Goal: Task Accomplishment & Management: Complete application form

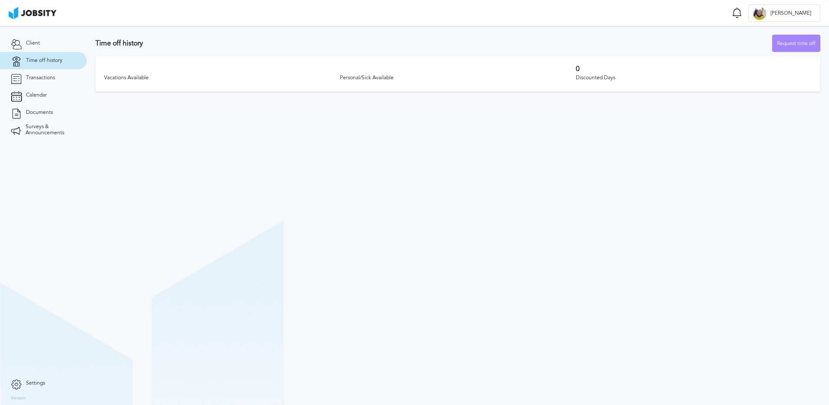
click at [800, 47] on div "Request time off" at bounding box center [795, 43] width 47 height 17
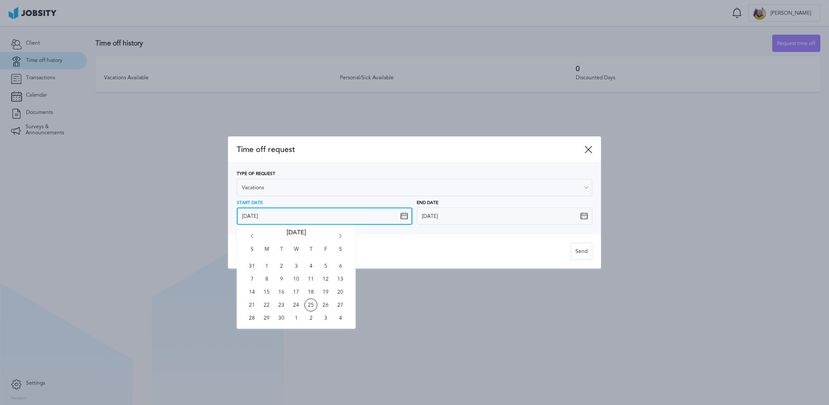
click at [335, 217] on input "[DATE]" at bounding box center [325, 216] width 176 height 17
click at [424, 262] on div "Vacations: - 15 days max - At least 6 months with jobsity and client Send" at bounding box center [414, 251] width 373 height 35
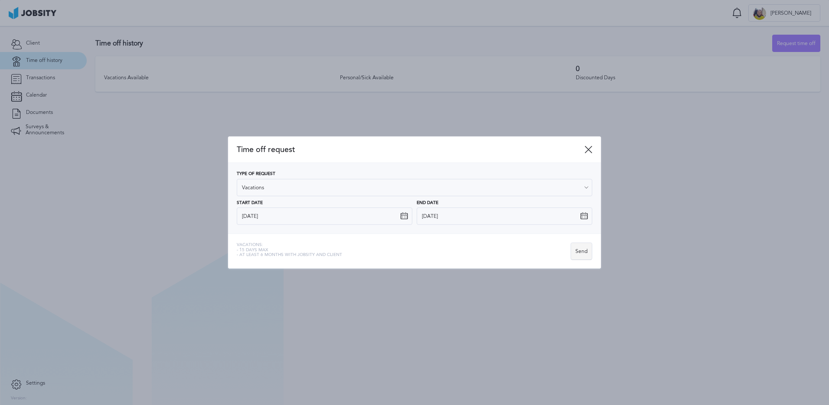
click at [583, 254] on div "Send" at bounding box center [581, 251] width 21 height 17
click at [545, 256] on div "Vacations: - 15 days max - At least 6 months with jobsity and client" at bounding box center [404, 251] width 334 height 17
click at [588, 151] on icon at bounding box center [588, 150] width 8 height 8
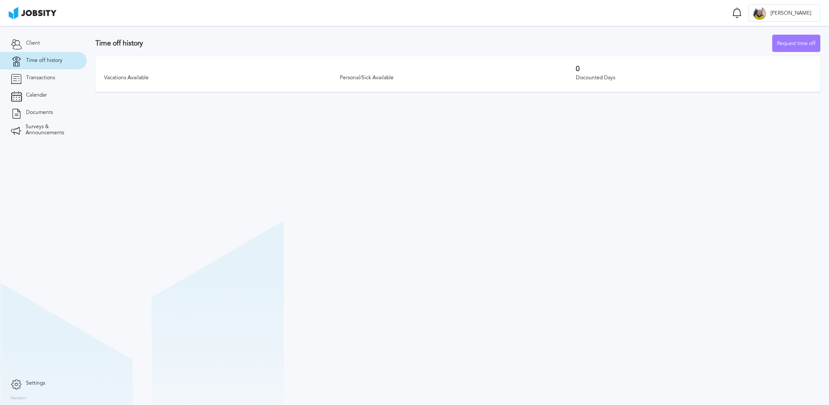
click at [649, 157] on section "Time off history Request time off Vacations Available Personal/Sick Available 0…" at bounding box center [458, 215] width 742 height 379
click at [561, 163] on section "Time off history Request time off Vacations Available Personal/Sick Available 0…" at bounding box center [458, 215] width 742 height 379
click at [795, 41] on div "Request time off" at bounding box center [795, 43] width 47 height 17
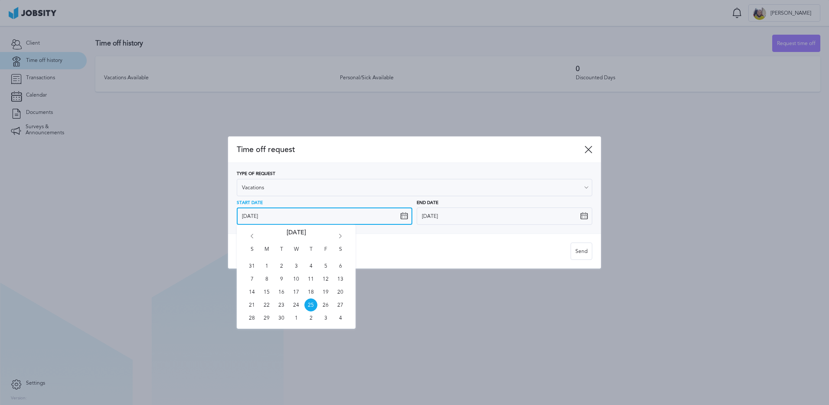
click at [329, 218] on input "9/25/2025" at bounding box center [325, 216] width 176 height 17
click at [338, 235] on icon "Go forward 1 month" at bounding box center [340, 238] width 8 height 8
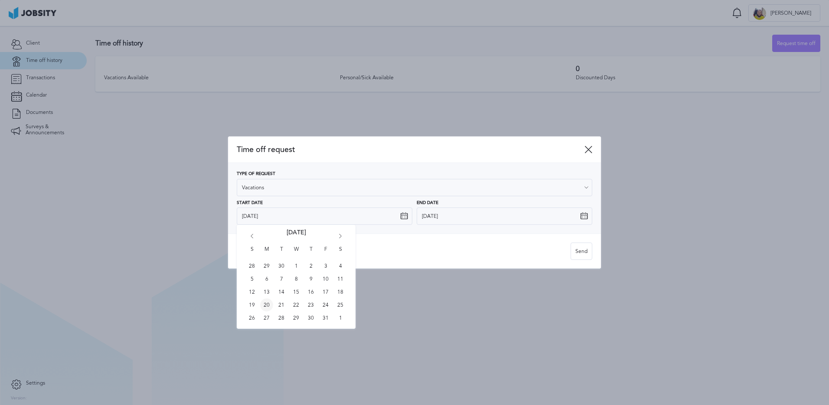
click at [264, 304] on span "20" at bounding box center [266, 305] width 13 height 13
type input "10/20/2025"
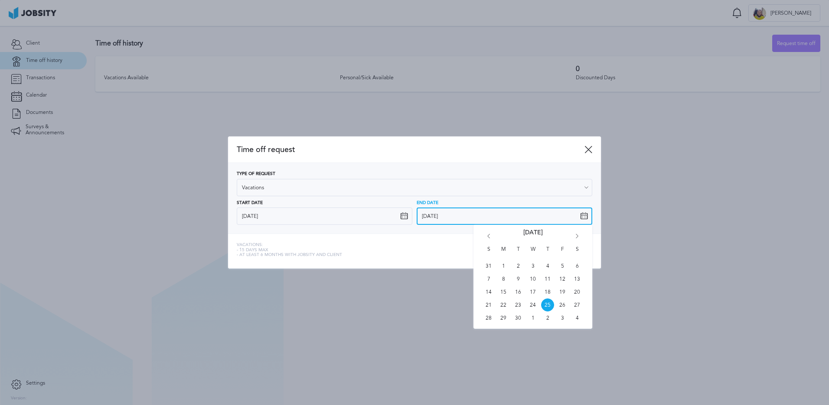
click at [472, 217] on input "9/25/2025" at bounding box center [505, 216] width 176 height 17
click at [577, 238] on icon "Go forward 1 month" at bounding box center [577, 238] width 8 height 8
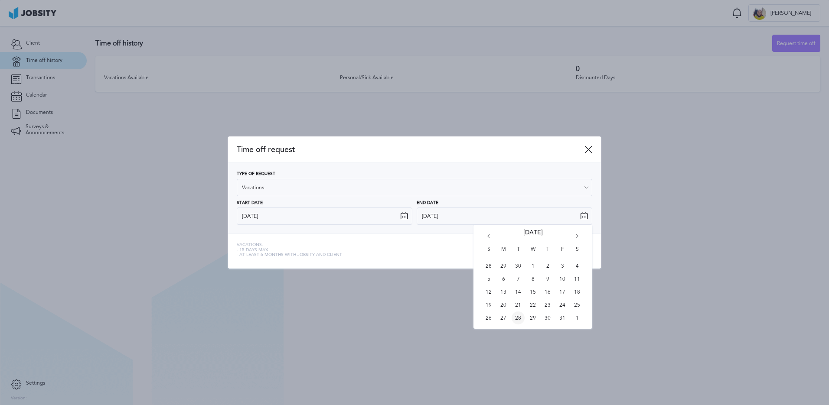
click at [517, 319] on span "28" at bounding box center [517, 318] width 13 height 13
type input "10/28/2025"
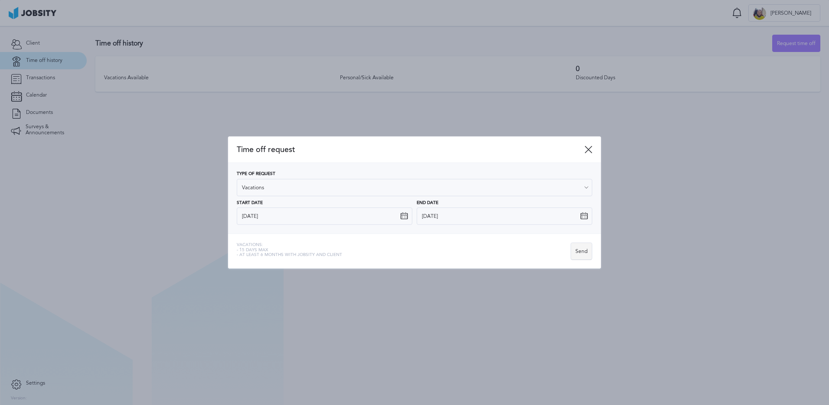
click at [580, 253] on div "Send" at bounding box center [581, 251] width 21 height 17
click at [587, 251] on div "Send" at bounding box center [581, 251] width 21 height 17
click at [588, 148] on icon at bounding box center [588, 150] width 8 height 8
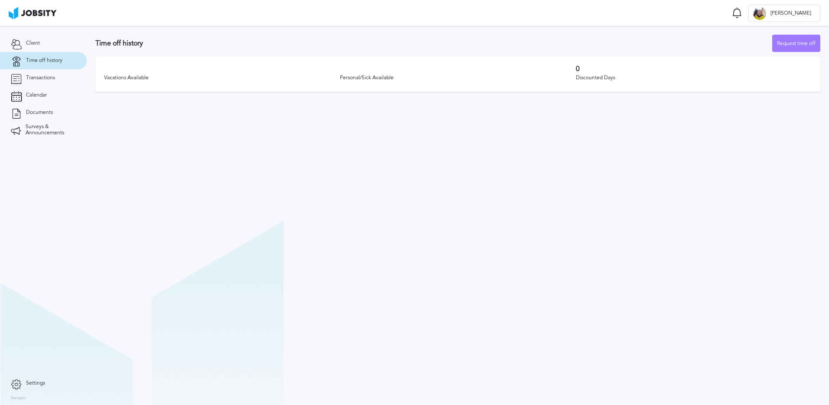
click at [635, 138] on section "Time off history Request time off Vacations Available Personal/Sick Available 0…" at bounding box center [458, 215] width 742 height 379
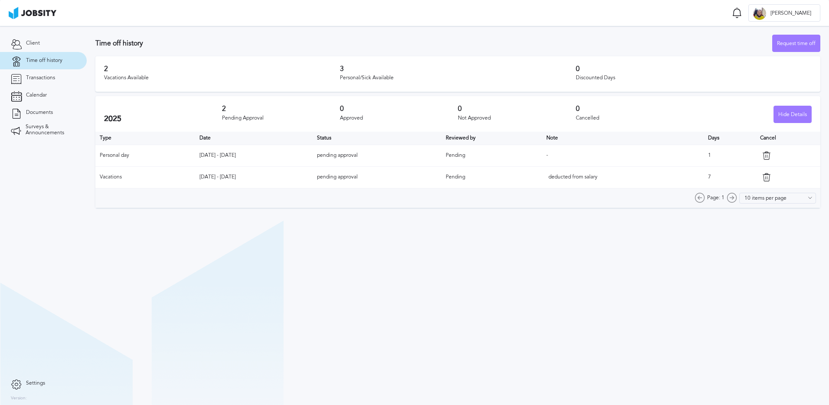
click at [581, 14] on section "Time off Notifications Mark all as seen No notifications to show ... A Andre An…" at bounding box center [414, 13] width 829 height 26
